Goal: Task Accomplishment & Management: Use online tool/utility

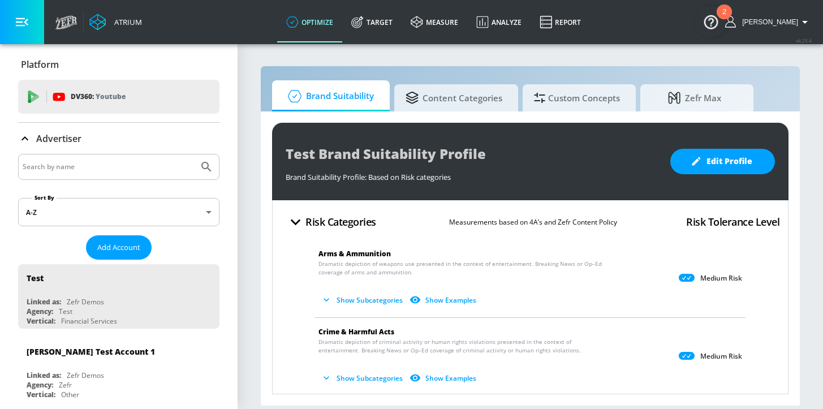
click at [127, 173] on input "Search by name" at bounding box center [108, 167] width 171 height 15
type input "general [PERSON_NAME]"
click at [206, 166] on icon "Submit Search" at bounding box center [207, 167] width 14 height 14
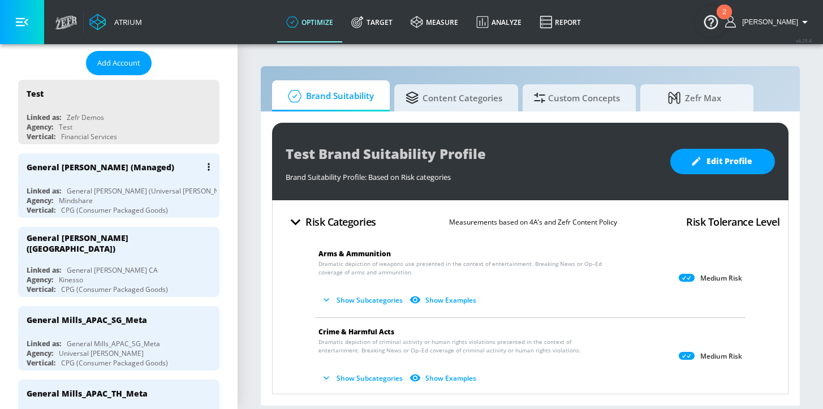
scroll to position [183, 0]
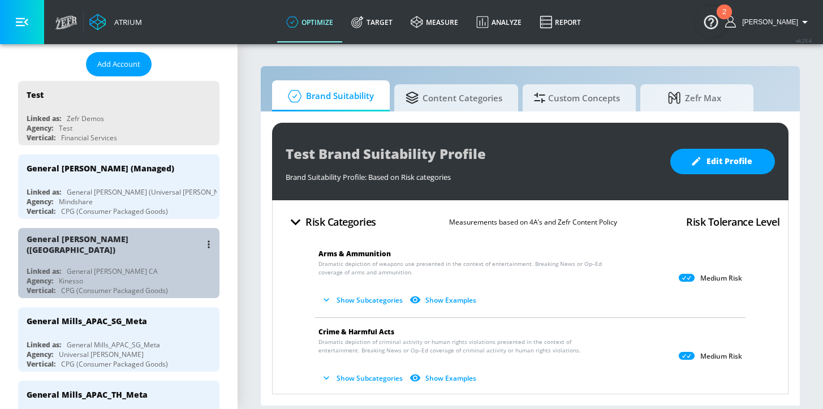
click at [168, 266] on div "Linked as: General [PERSON_NAME] CA" at bounding box center [122, 271] width 190 height 10
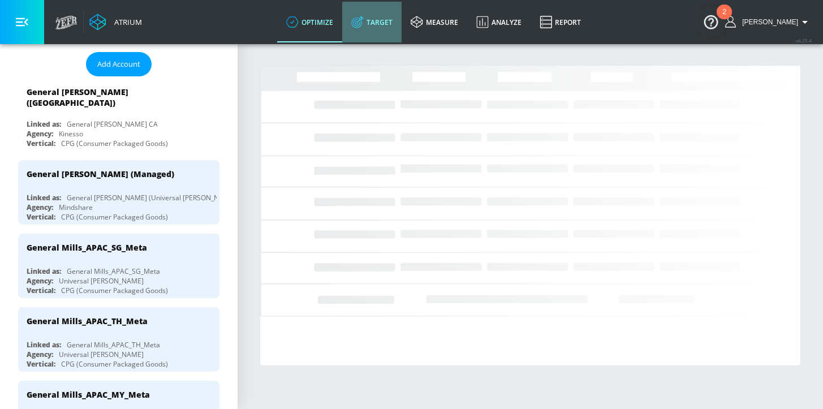
click at [392, 19] on link "Target" at bounding box center [371, 22] width 59 height 41
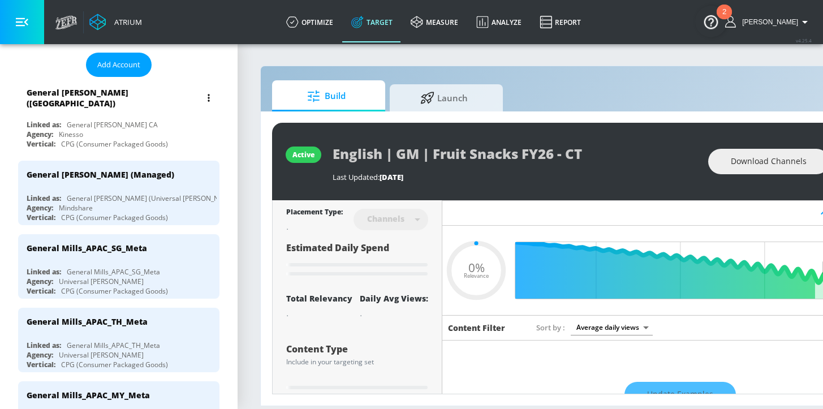
click at [163, 112] on div "General [PERSON_NAME] ([GEOGRAPHIC_DATA]) Linked as: General [PERSON_NAME] CA A…" at bounding box center [118, 116] width 201 height 70
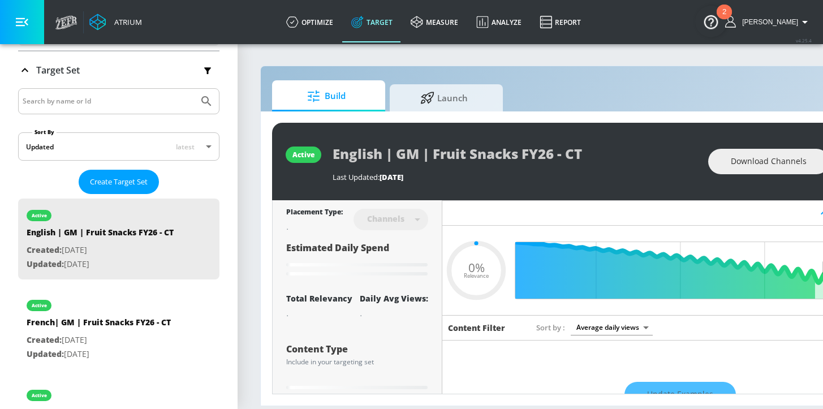
type input "0.31"
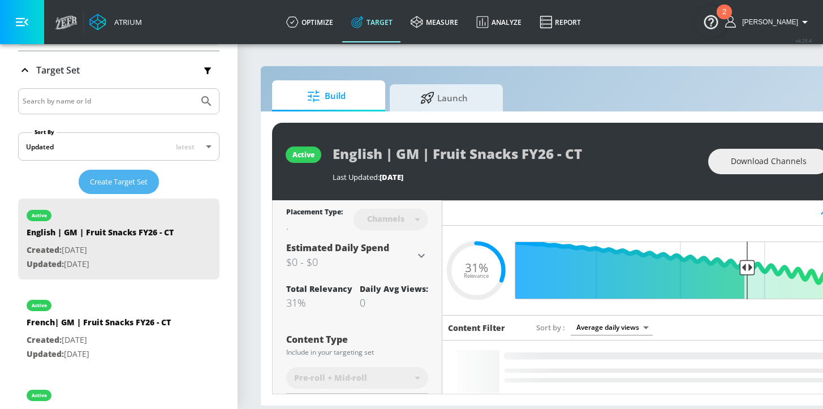
click at [121, 180] on span "Create Target Set" at bounding box center [119, 181] width 58 height 13
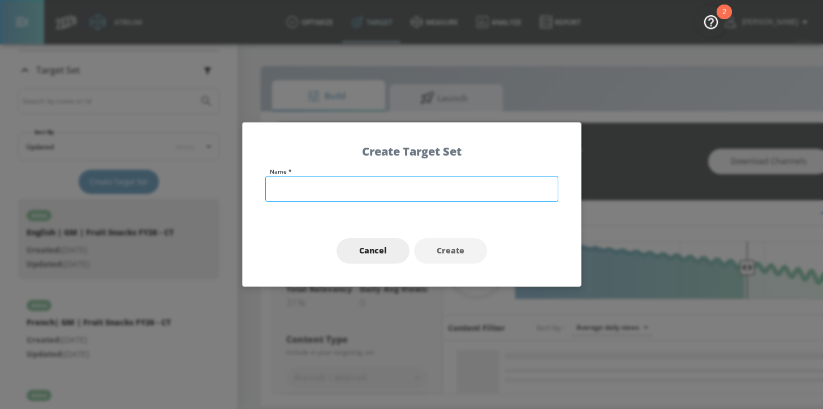
click at [321, 187] on input "text" at bounding box center [411, 189] width 293 height 26
type input "C"
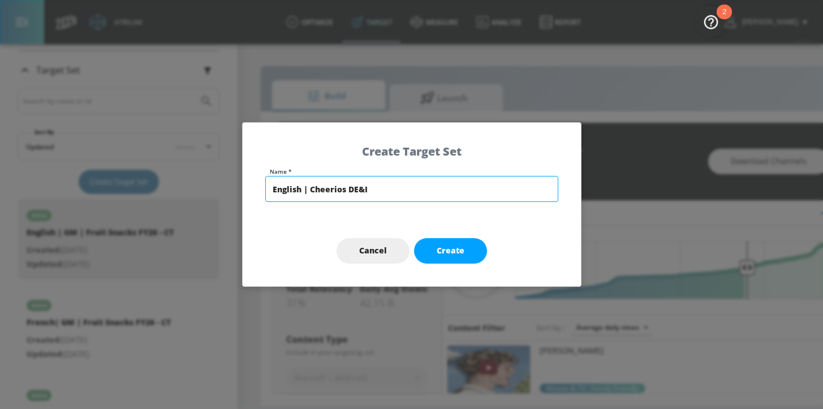
drag, startPoint x: 382, startPoint y: 189, endPoint x: 346, endPoint y: 190, distance: 36.2
click at [346, 190] on input "English | Cheerios DE&I" at bounding box center [411, 189] width 293 height 26
paste input "iwali FY26"
type input "English | Cheerios [DATE] FY26 TS"
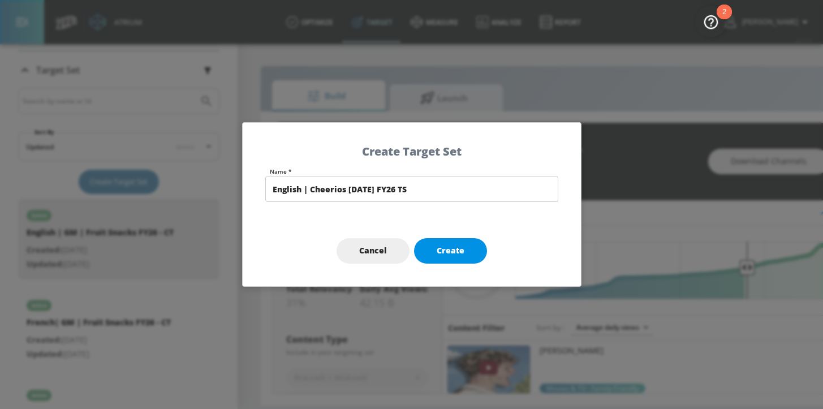
click at [449, 254] on span "Create" at bounding box center [451, 251] width 28 height 14
type input "English | Cheerios [DATE] FY26 TS"
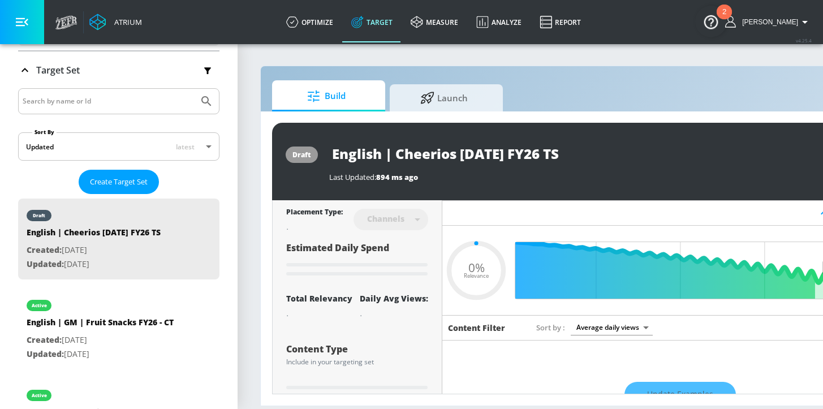
type input "0.6"
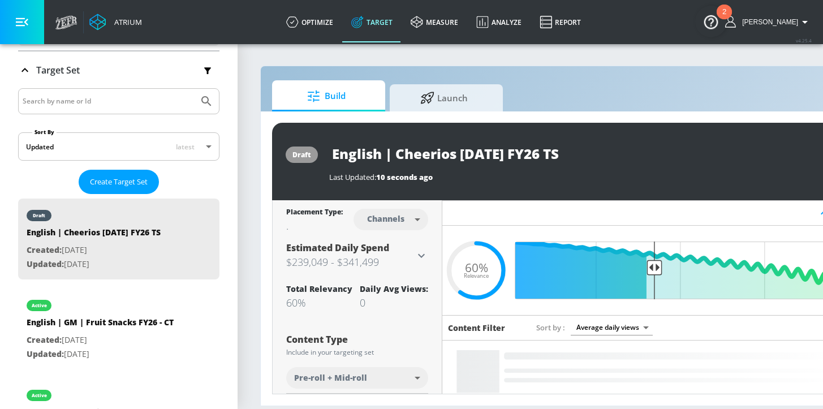
click at [397, 223] on body "Atrium optimize Target measure Analyze Report optimize Target measure Analyze R…" at bounding box center [411, 204] width 823 height 409
click at [383, 256] on li "Videos" at bounding box center [391, 262] width 59 height 19
type input "videos"
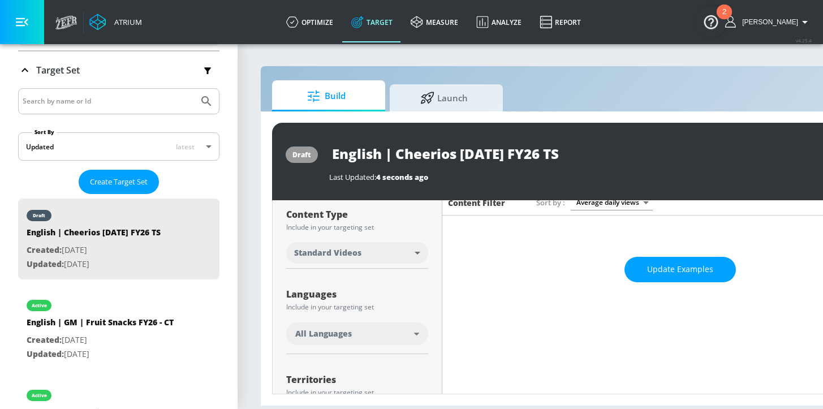
scroll to position [115, 0]
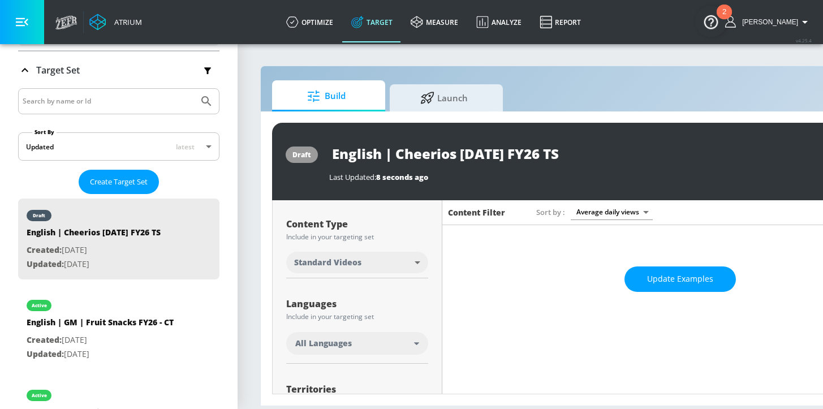
click at [377, 350] on div "All Languages" at bounding box center [357, 343] width 142 height 23
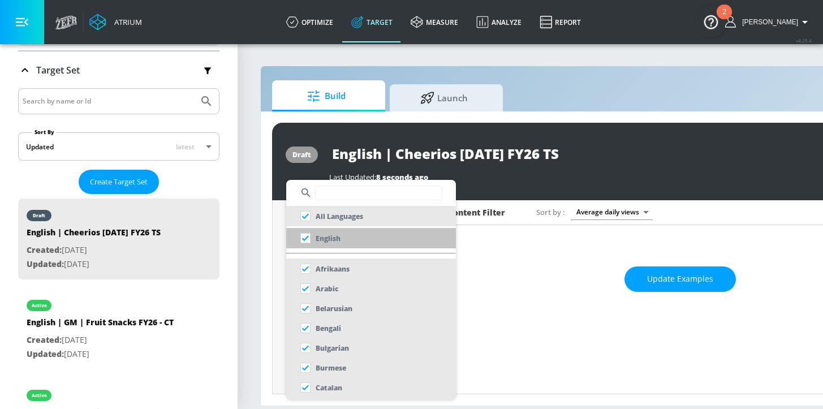
click at [350, 237] on li "English" at bounding box center [371, 238] width 170 height 20
checkbox input "false"
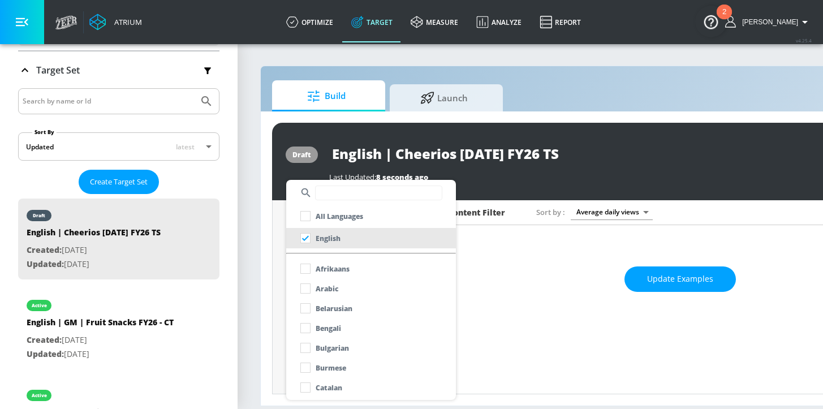
click at [280, 330] on div at bounding box center [411, 204] width 823 height 409
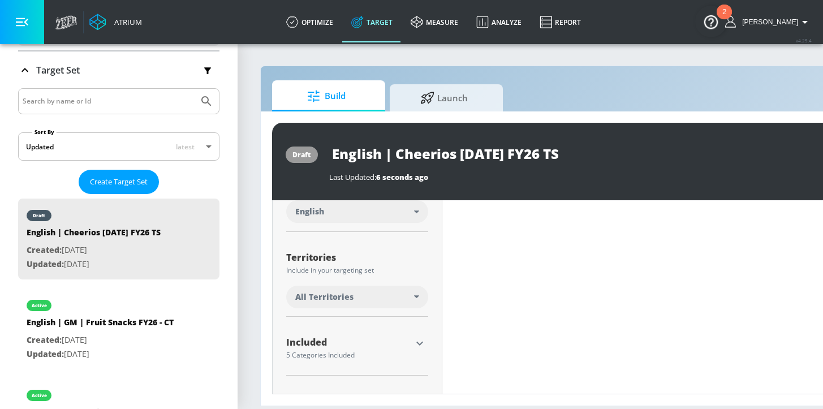
scroll to position [238, 0]
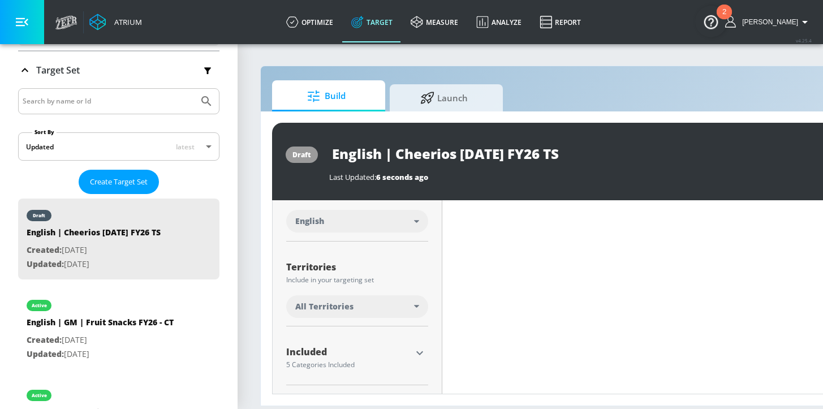
click at [375, 306] on div "All Territories" at bounding box center [354, 306] width 119 height 11
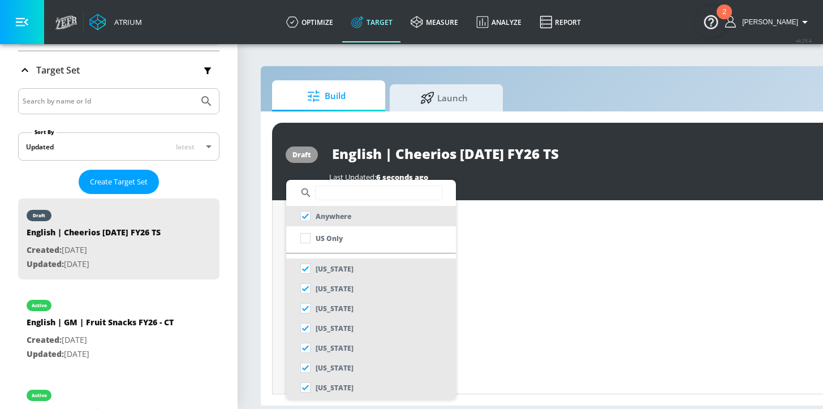
click at [343, 187] on input "text" at bounding box center [378, 193] width 127 height 15
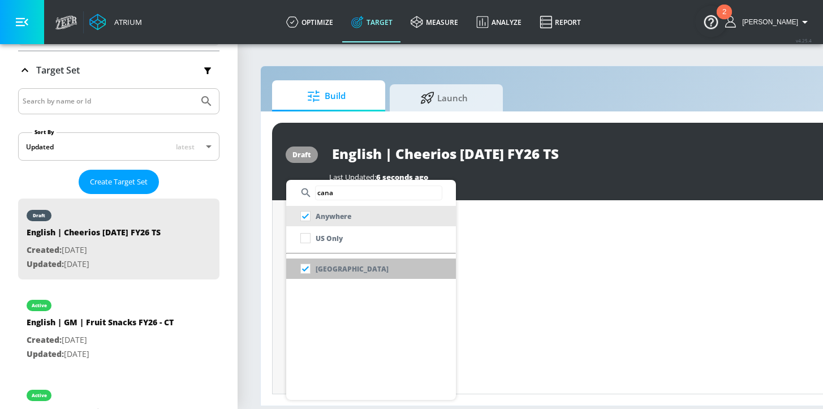
type input "cana"
click at [336, 262] on div "[GEOGRAPHIC_DATA]" at bounding box center [341, 269] width 93 height 20
checkbox input "false"
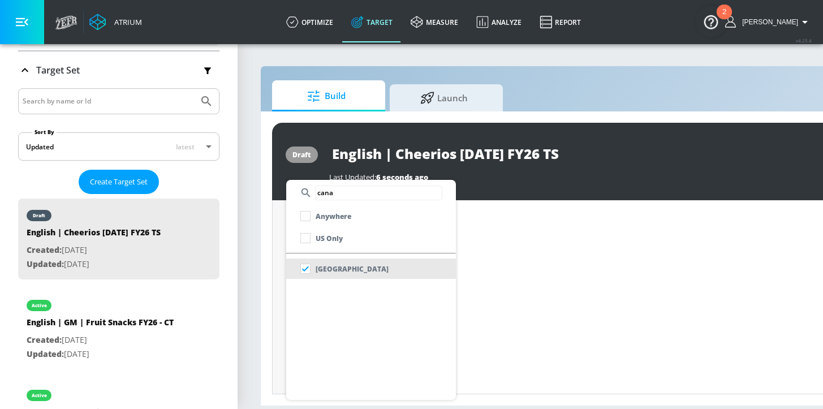
click at [278, 292] on div at bounding box center [411, 204] width 823 height 409
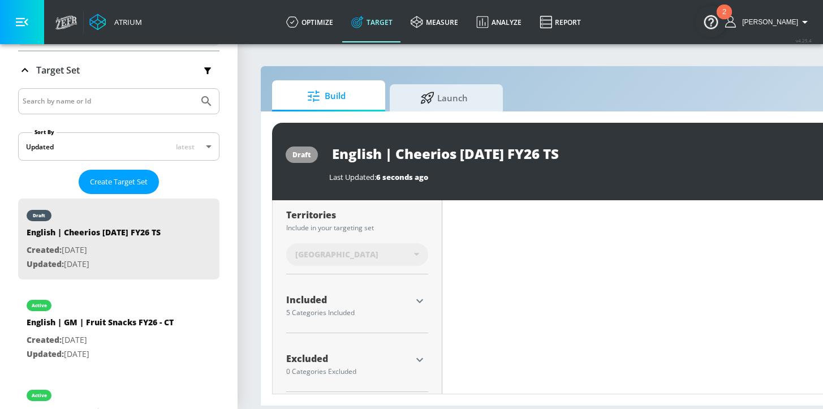
scroll to position [297, 0]
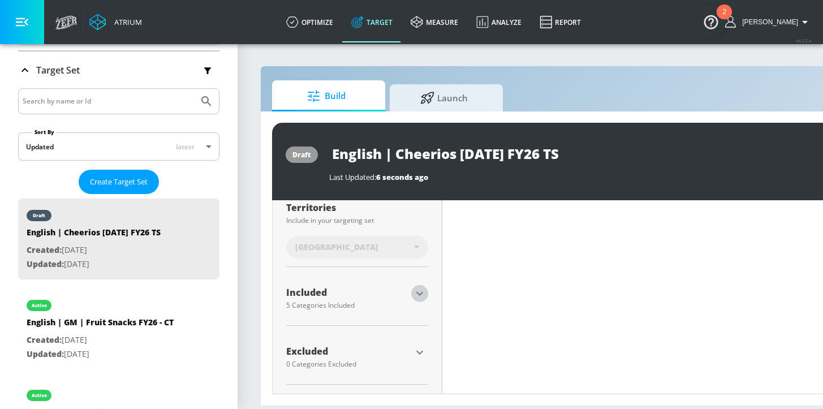
click at [422, 296] on icon "button" at bounding box center [420, 294] width 14 height 14
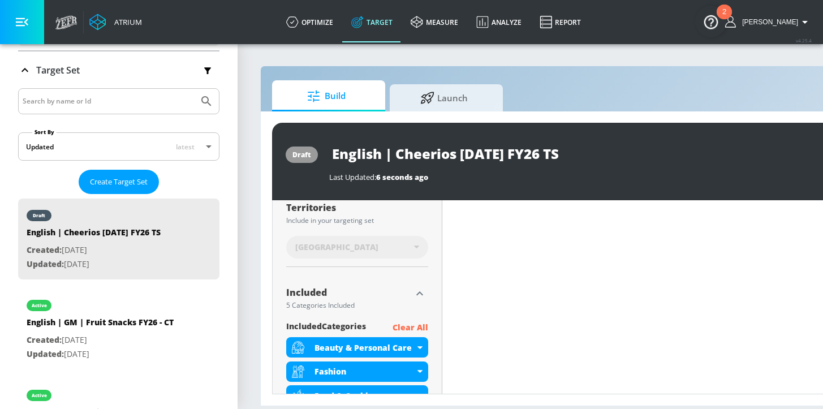
click at [409, 331] on p "Clear All" at bounding box center [411, 328] width 36 height 14
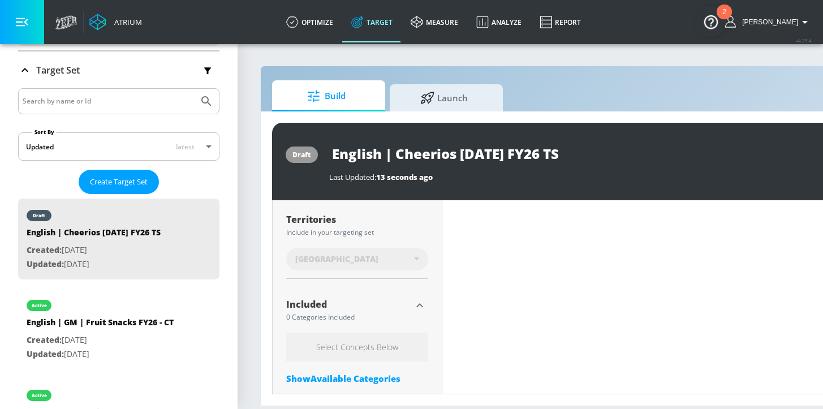
scroll to position [293, 0]
click at [333, 376] on div "Show Available Categories" at bounding box center [357, 380] width 142 height 11
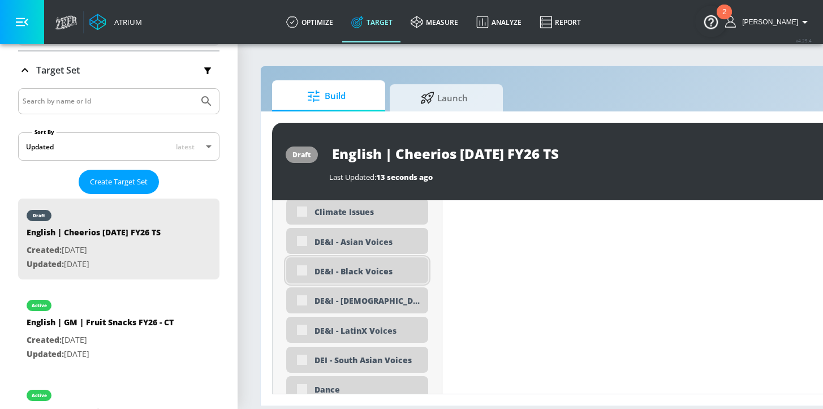
scroll to position [1019, 0]
click at [356, 363] on div "DEI - South Asian Voices" at bounding box center [367, 359] width 105 height 11
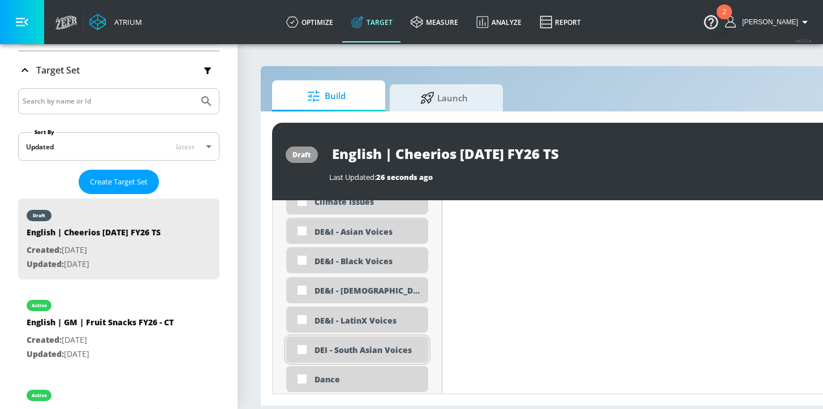
scroll to position [1009, 0]
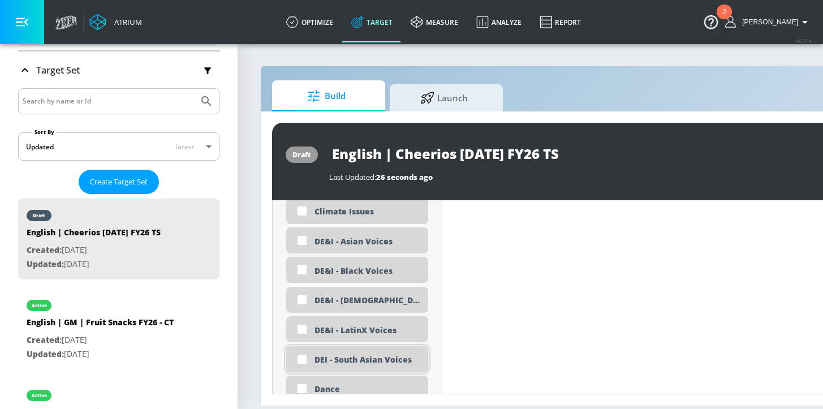
click at [356, 363] on div "DEI - South Asian Voices" at bounding box center [367, 359] width 105 height 11
checkbox input "true"
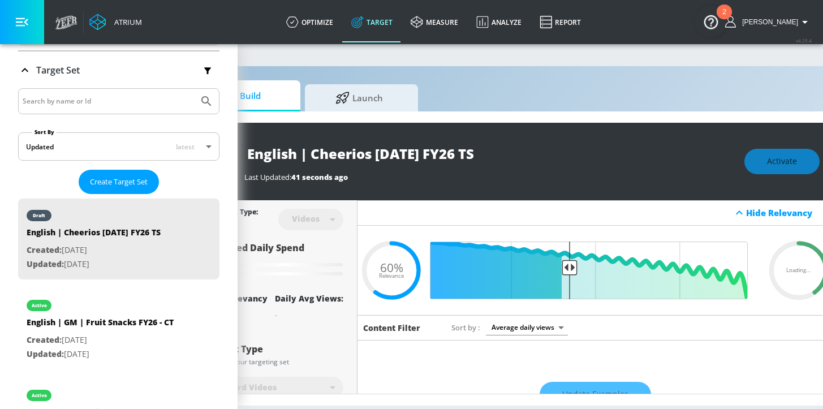
scroll to position [0, 130]
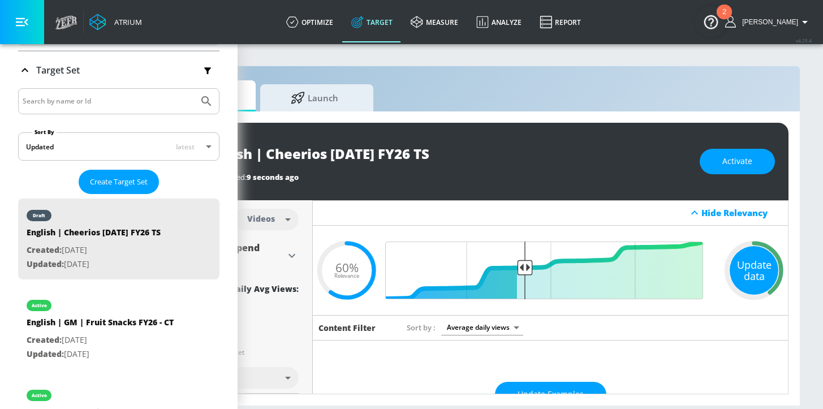
click at [759, 278] on div "Update data" at bounding box center [754, 270] width 49 height 49
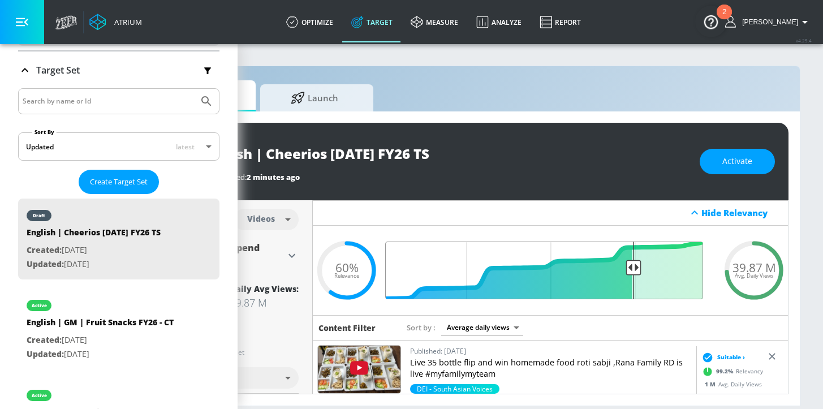
drag, startPoint x: 524, startPoint y: 268, endPoint x: 635, endPoint y: 273, distance: 111.0
click at [635, 273] on input "Final Threshold" at bounding box center [550, 271] width 317 height 58
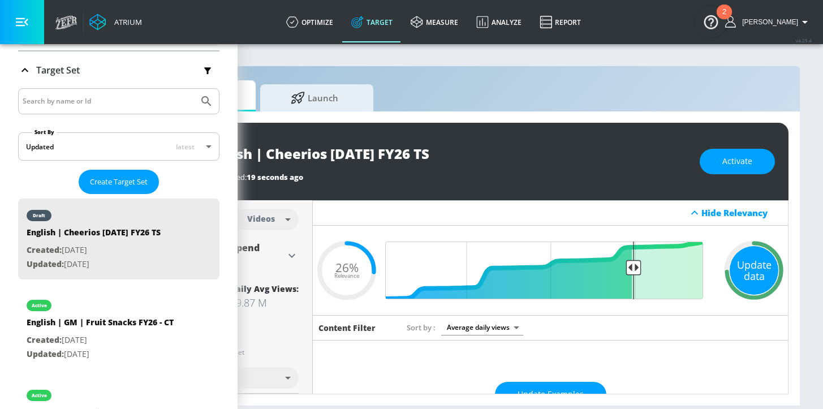
click at [754, 273] on div "Update data" at bounding box center [754, 270] width 49 height 49
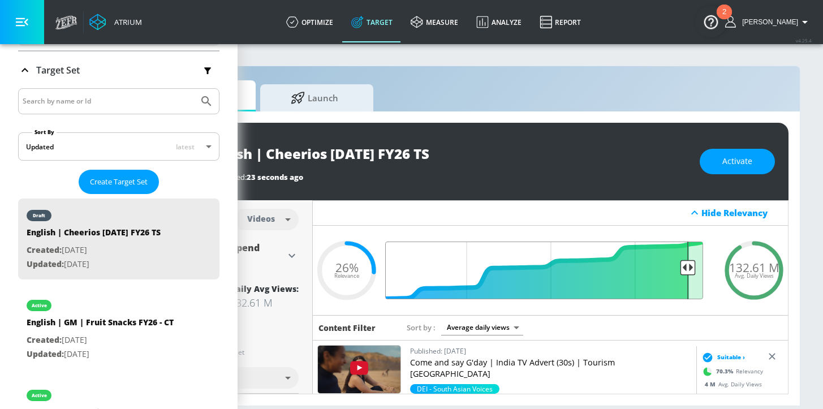
drag, startPoint x: 636, startPoint y: 266, endPoint x: 689, endPoint y: 270, distance: 52.7
type input "0.09"
click at [689, 270] on input "Final Threshold" at bounding box center [550, 271] width 317 height 58
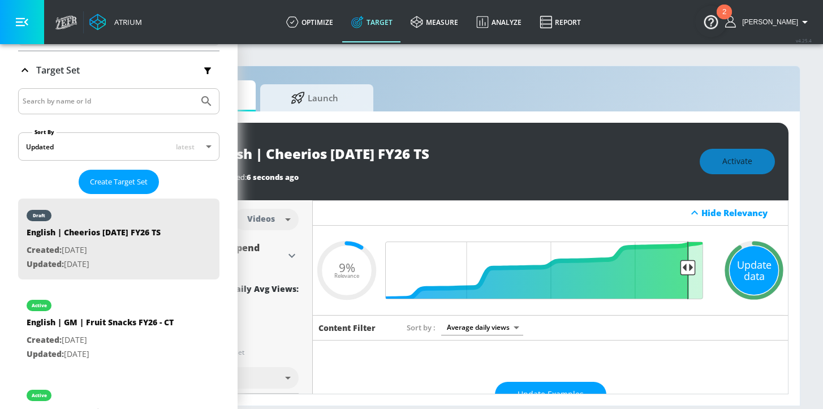
click at [767, 283] on div "Update data" at bounding box center [754, 270] width 49 height 49
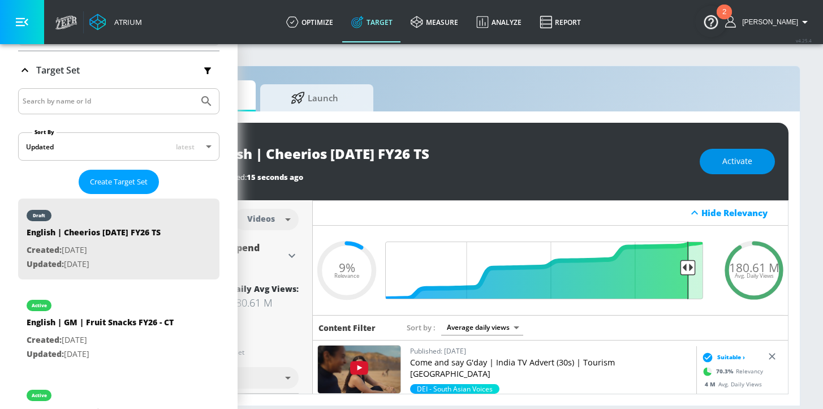
click at [763, 162] on button "Activate" at bounding box center [737, 161] width 75 height 25
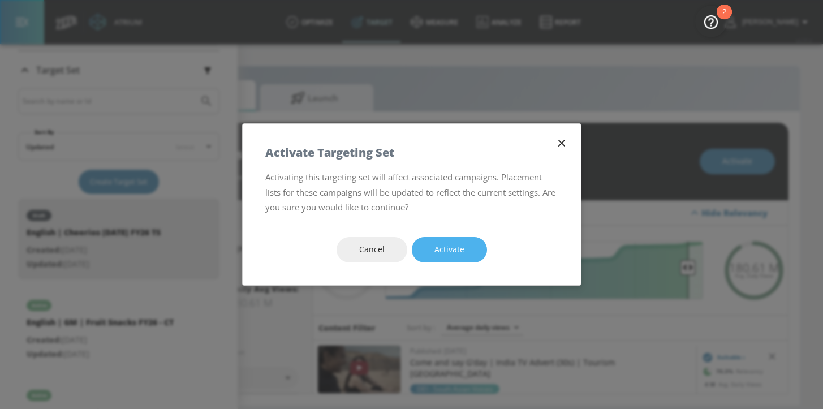
click at [457, 243] on span "Activate" at bounding box center [450, 250] width 30 height 14
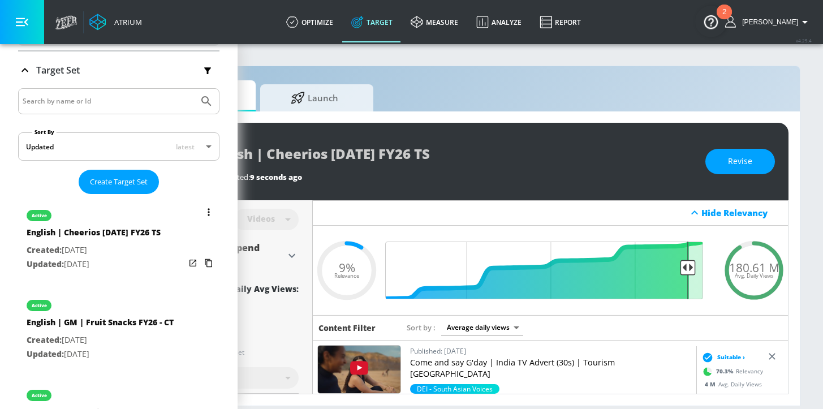
click at [208, 208] on icon "list of Target Set" at bounding box center [209, 212] width 2 height 8
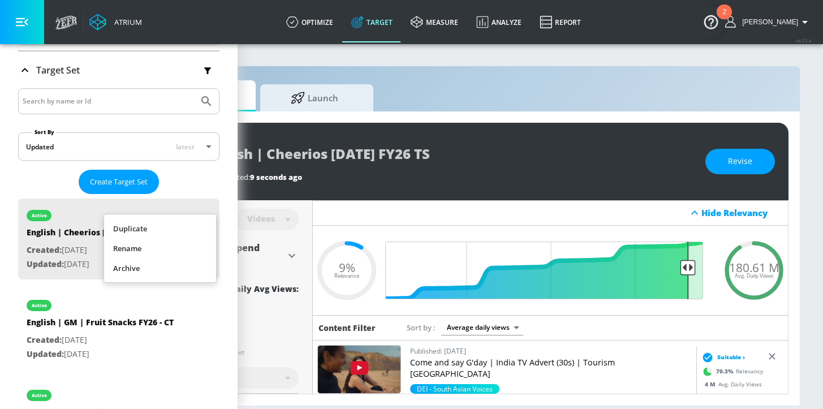
click at [144, 233] on li "Duplicate" at bounding box center [160, 229] width 112 height 20
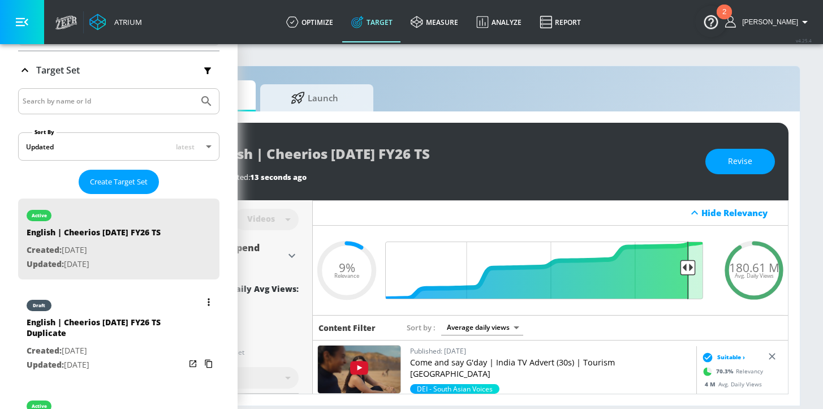
click at [124, 344] on p "Created: [DATE]" at bounding box center [106, 351] width 158 height 14
type input "English | Cheerios [DATE] FY26 TS Duplicate"
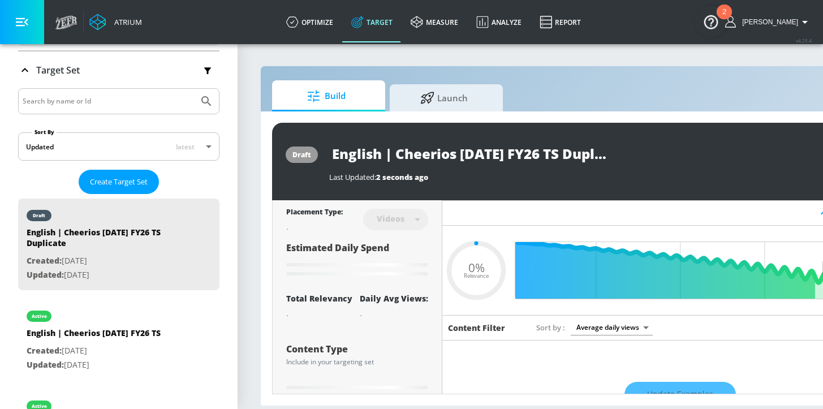
type input "0.09"
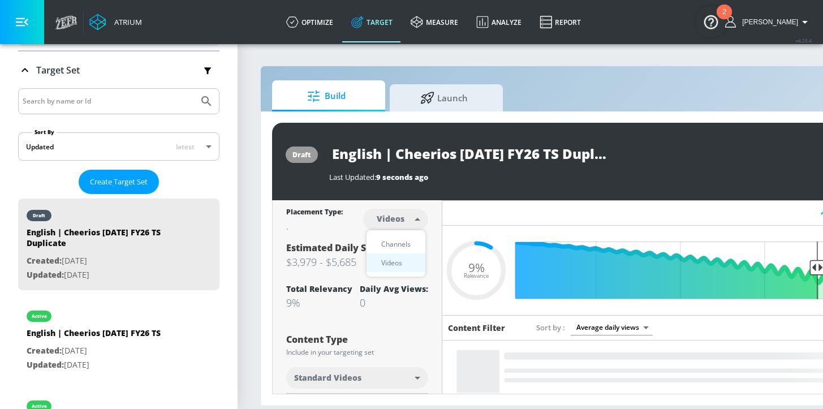
click at [397, 226] on body "Atrium optimize Target measure Analyze Report optimize Target measure Analyze R…" at bounding box center [411, 204] width 823 height 409
click at [398, 243] on div "Channels" at bounding box center [396, 244] width 41 height 12
type input "channels"
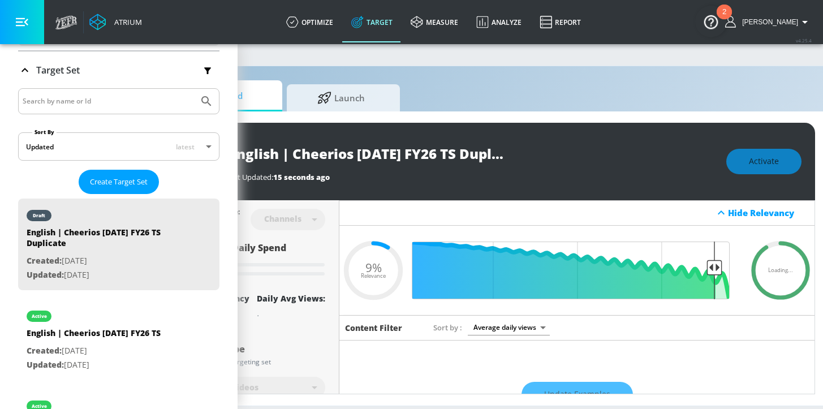
scroll to position [0, 102]
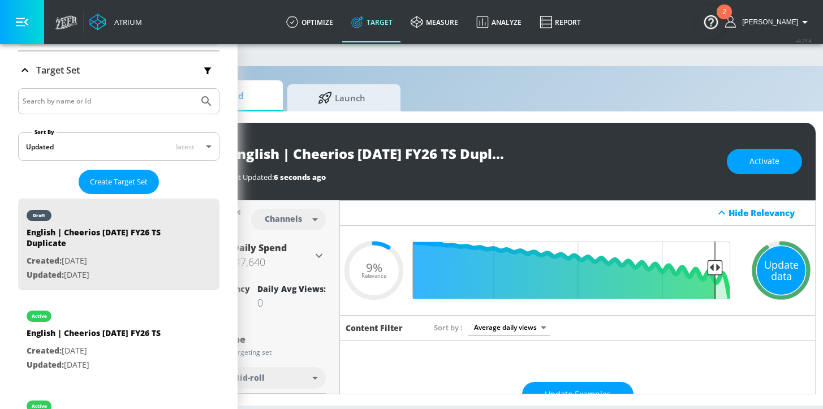
click at [776, 269] on div "Update data" at bounding box center [781, 270] width 49 height 49
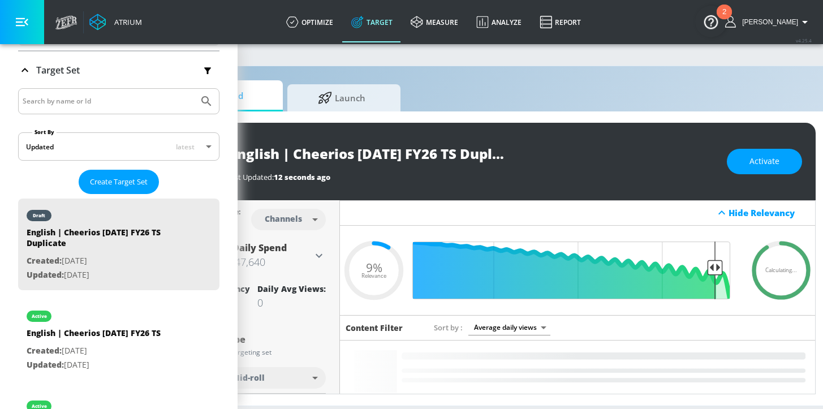
click at [454, 154] on input "English | Cheerios [DATE] FY26 TS Duplicate" at bounding box center [368, 153] width 283 height 25
drag, startPoint x: 445, startPoint y: 153, endPoint x: 540, endPoint y: 151, distance: 94.5
click at [540, 151] on div "English | Cheerios [DATE] FY26 TS Duplicate" at bounding box center [471, 153] width 489 height 25
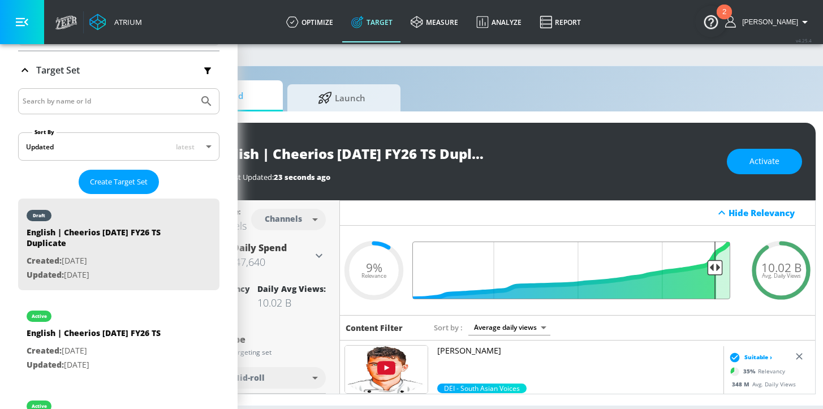
scroll to position [0, 0]
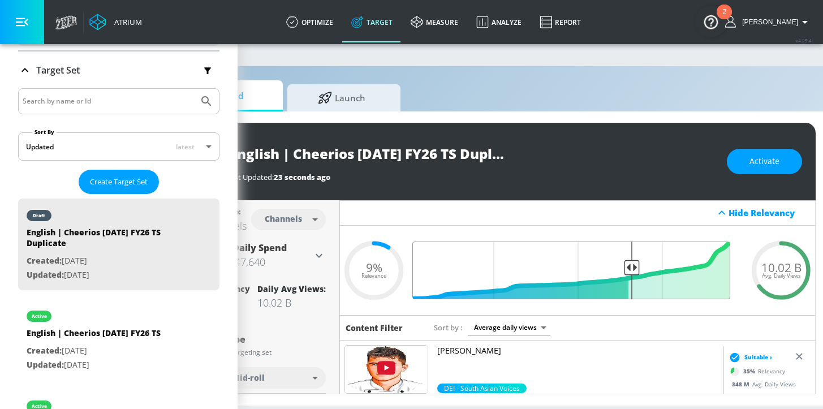
drag, startPoint x: 716, startPoint y: 270, endPoint x: 633, endPoint y: 281, distance: 83.3
type input "0.35"
click at [633, 281] on input "Final Threshold" at bounding box center [577, 271] width 317 height 58
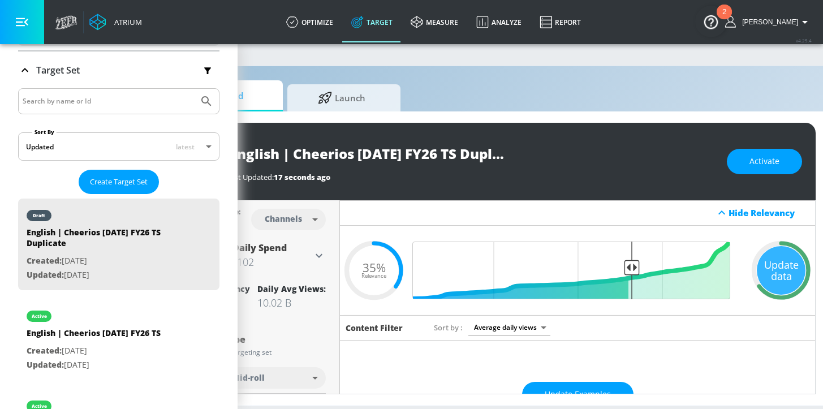
click at [447, 151] on input "English | Cheerios [DATE] FY26 TS Duplicate" at bounding box center [368, 153] width 283 height 25
drag, startPoint x: 443, startPoint y: 151, endPoint x: 629, endPoint y: 150, distance: 186.2
click at [629, 150] on div "English | Cheerios [DATE] FY26 TS Duplicate" at bounding box center [471, 153] width 489 height 25
click at [788, 163] on button "Activate" at bounding box center [764, 161] width 75 height 25
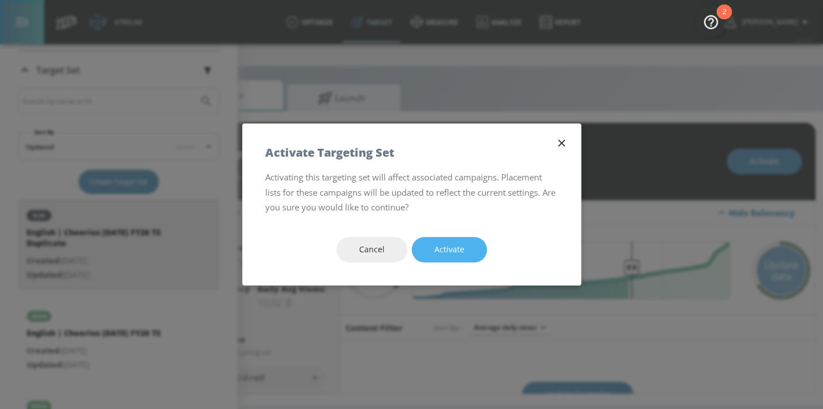
click at [448, 244] on span "Activate" at bounding box center [450, 250] width 30 height 14
type input "English | Cheerios [DATE] FY26 TS Duplicate"
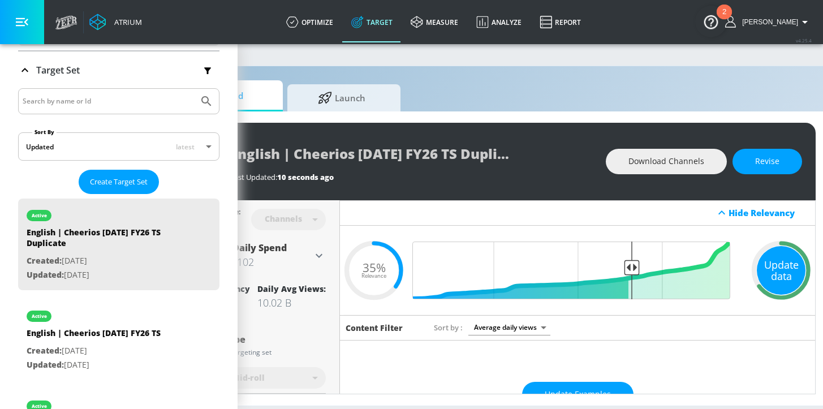
click at [763, 277] on div "Update data" at bounding box center [781, 270] width 49 height 49
